Goal: Subscribe to service/newsletter

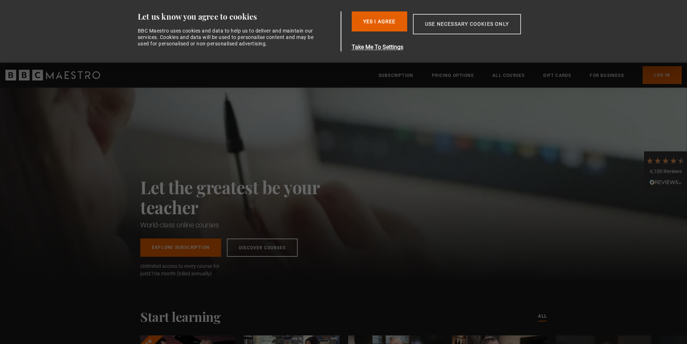
click at [429, 25] on button "Use necessary cookies only" at bounding box center [467, 24] width 108 height 20
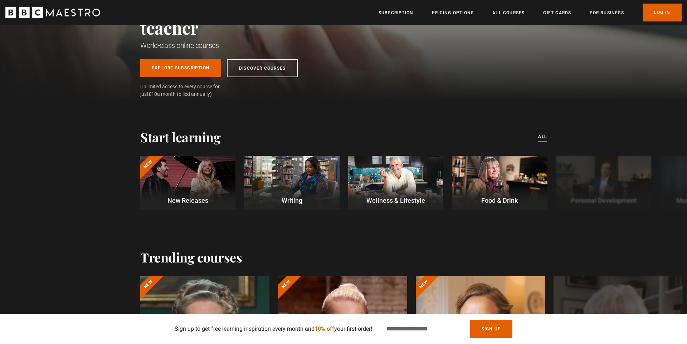
scroll to position [0, 187]
click at [664, 190] on button "Next" at bounding box center [661, 184] width 18 height 18
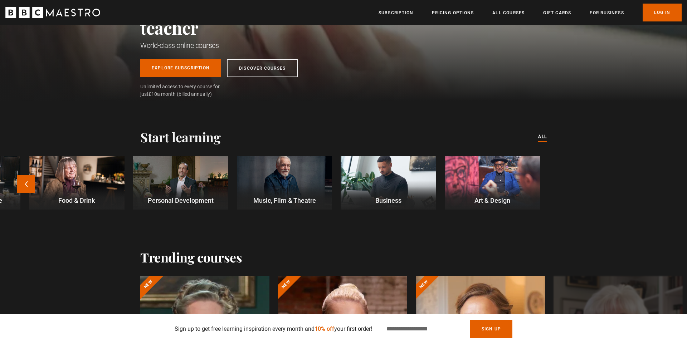
click at [275, 196] on p "Music, Film & Theatre" at bounding box center [284, 201] width 95 height 10
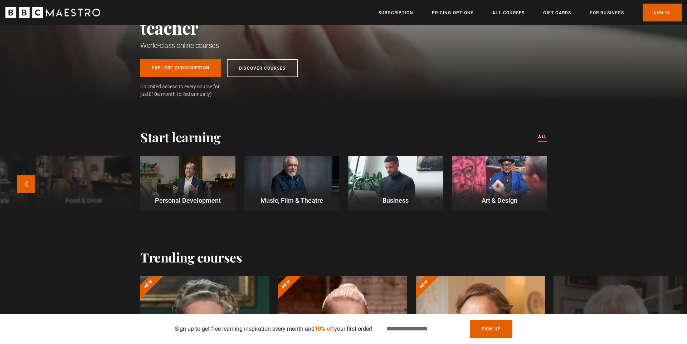
click at [187, 180] on div at bounding box center [187, 183] width 95 height 54
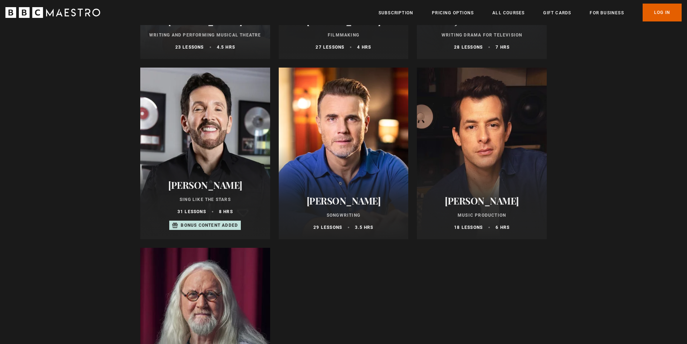
scroll to position [313, 0]
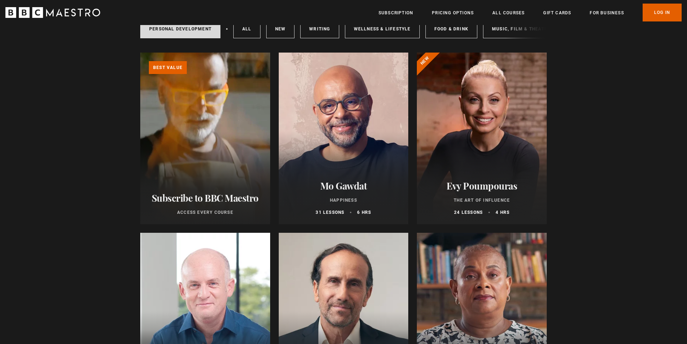
scroll to position [57, 0]
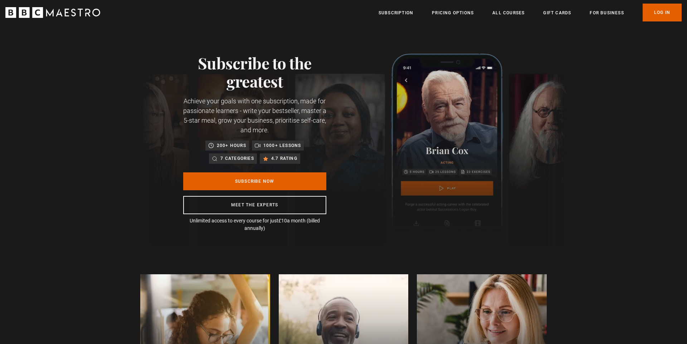
scroll to position [0, 56]
click at [271, 227] on p "Unlimited access to every course for just £10 a month (billed annually)" at bounding box center [254, 224] width 143 height 15
click at [265, 185] on link "Subscribe Now" at bounding box center [254, 181] width 143 height 18
